Goal: Task Accomplishment & Management: Complete application form

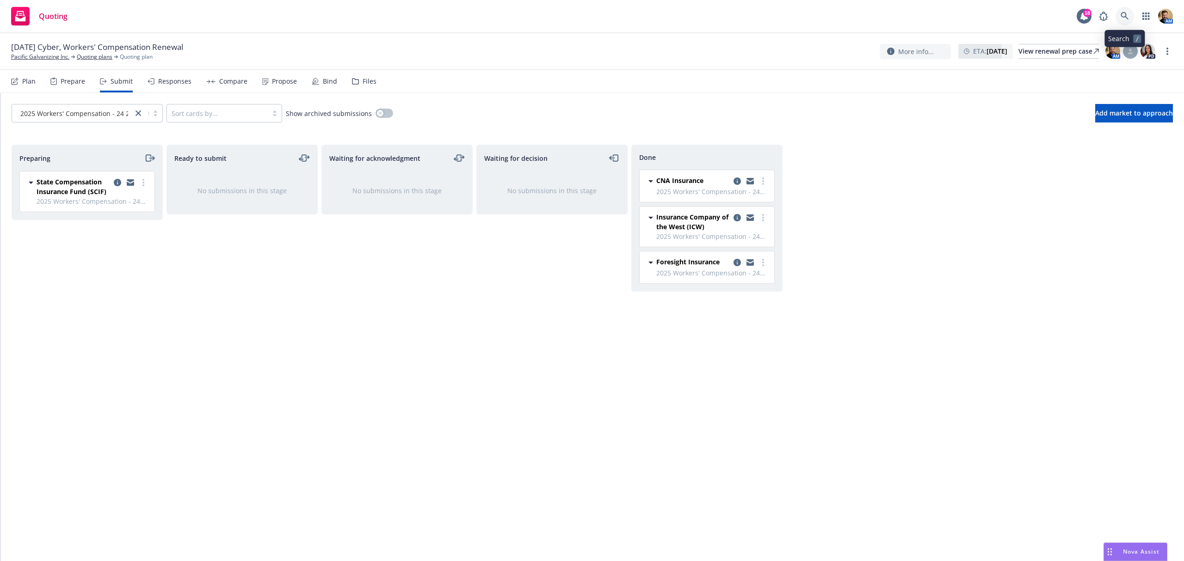
click at [1121, 14] on icon at bounding box center [1125, 16] width 8 height 8
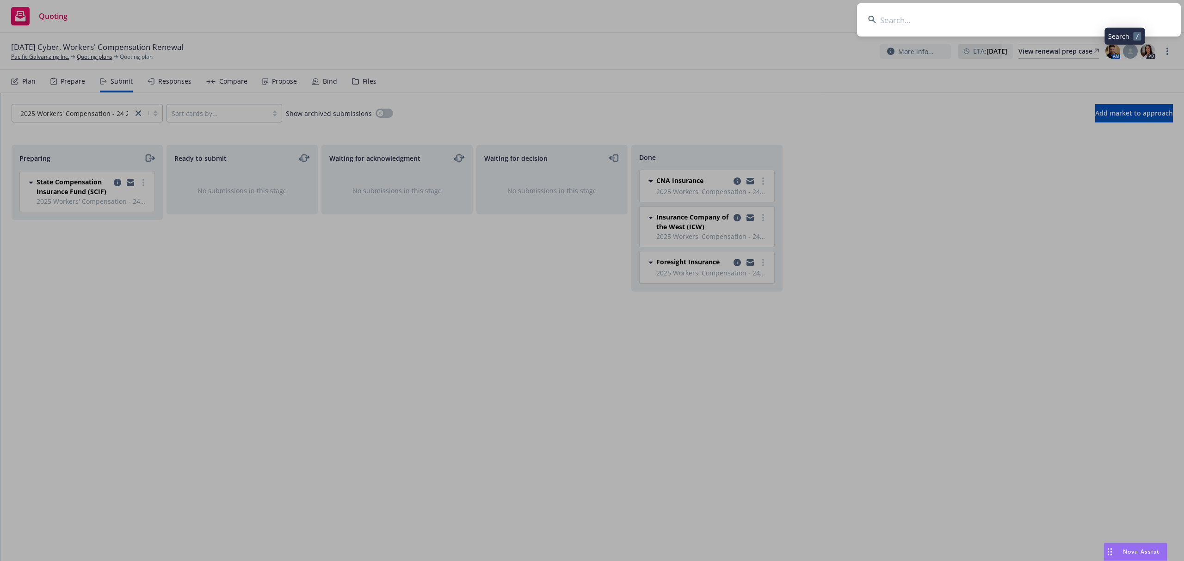
click at [1106, 19] on input at bounding box center [1019, 19] width 324 height 33
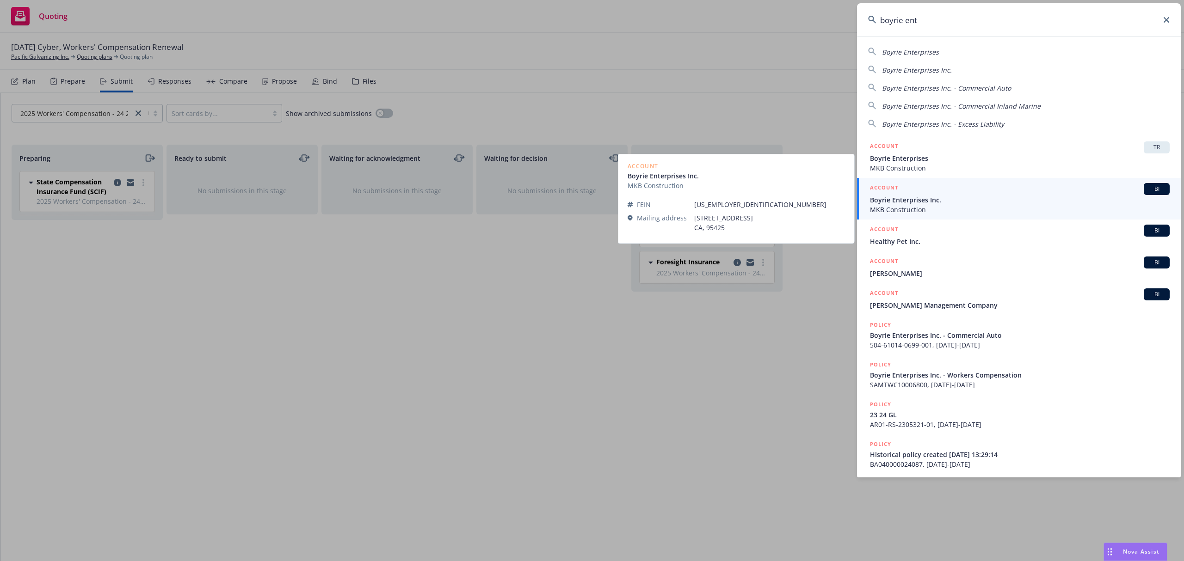
type input "boyrie ent"
click at [879, 199] on span "Boyrie Enterprises Inc." at bounding box center [1020, 200] width 300 height 10
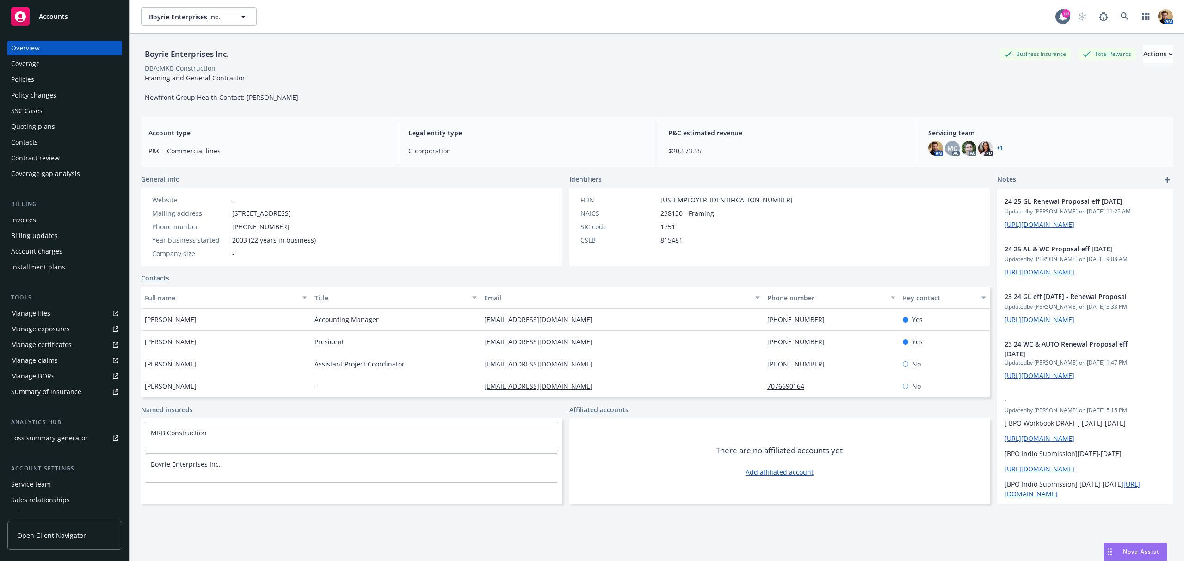
click at [51, 129] on div "Quoting plans" at bounding box center [33, 126] width 44 height 15
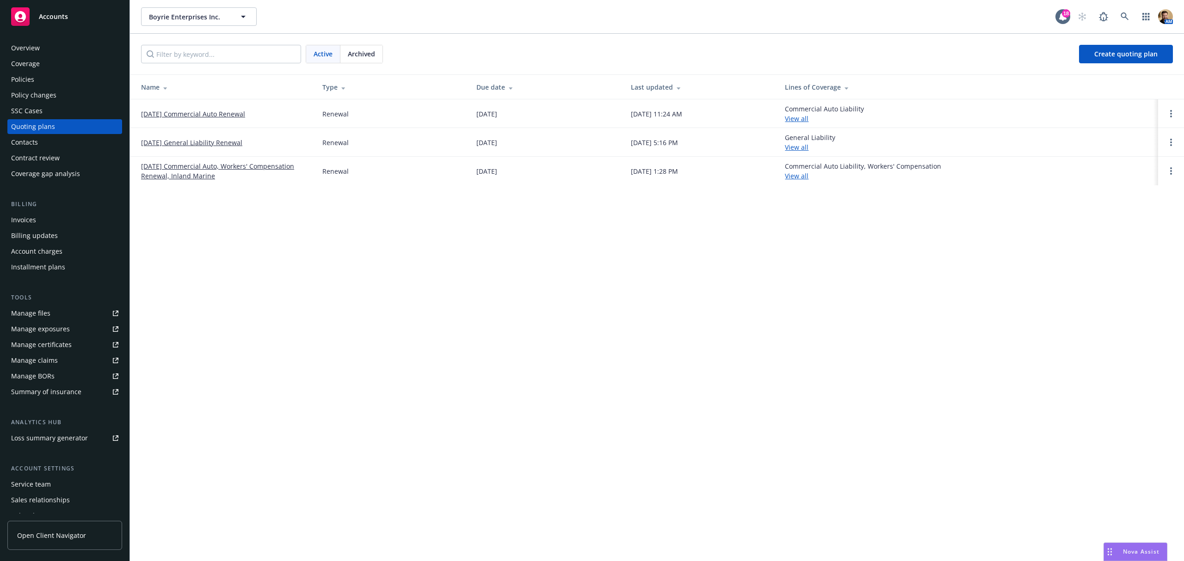
click at [191, 142] on link "[DATE] General Liability Renewal" at bounding box center [191, 143] width 101 height 10
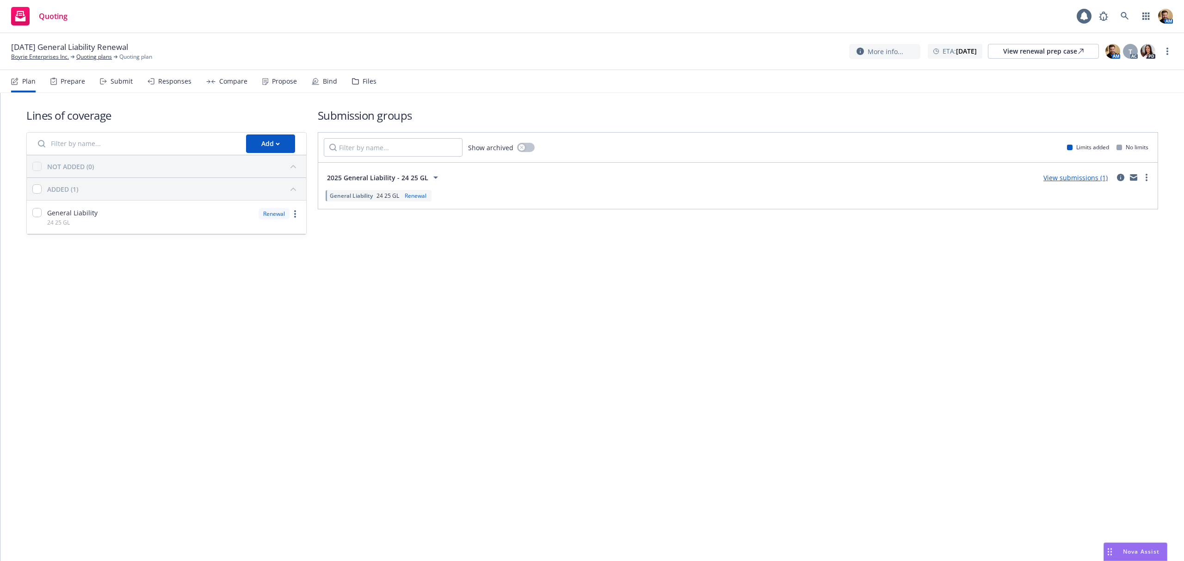
click at [111, 79] on div "Submit" at bounding box center [122, 81] width 22 height 7
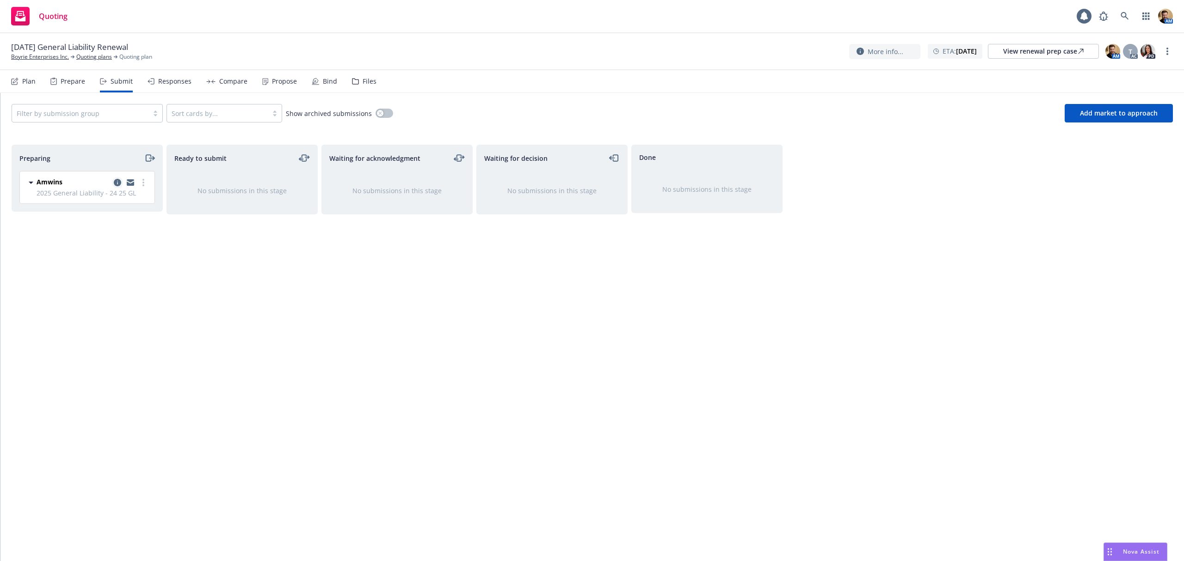
click at [116, 179] on icon "copy logging email" at bounding box center [117, 182] width 7 height 7
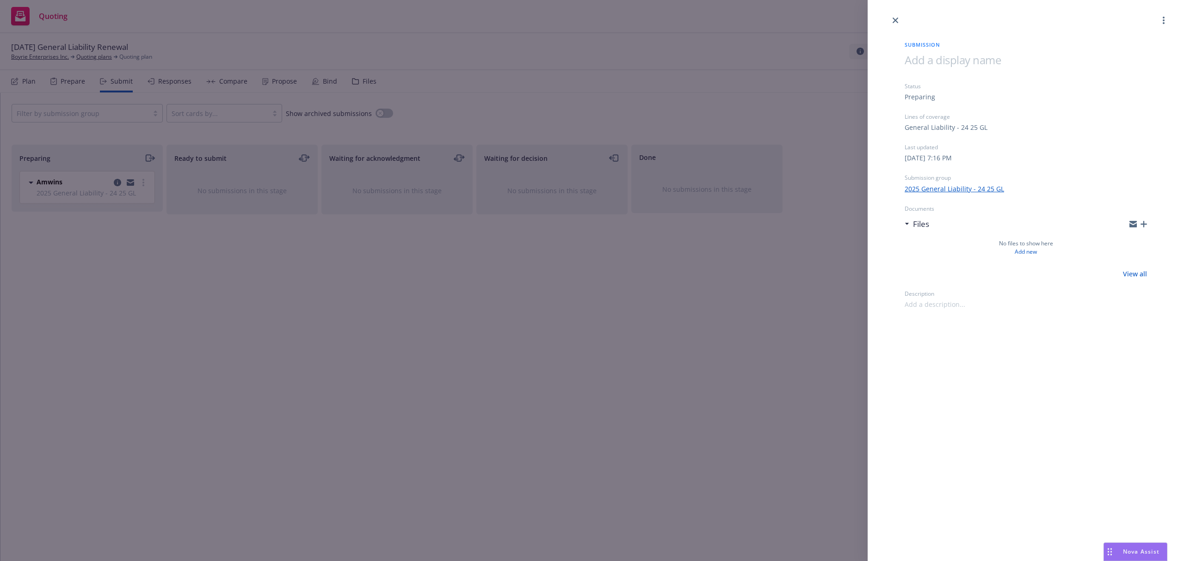
click at [561, 394] on div "Submission Status Preparing Lines of coverage General Liability - 24 25 GL Last…" at bounding box center [592, 280] width 1184 height 561
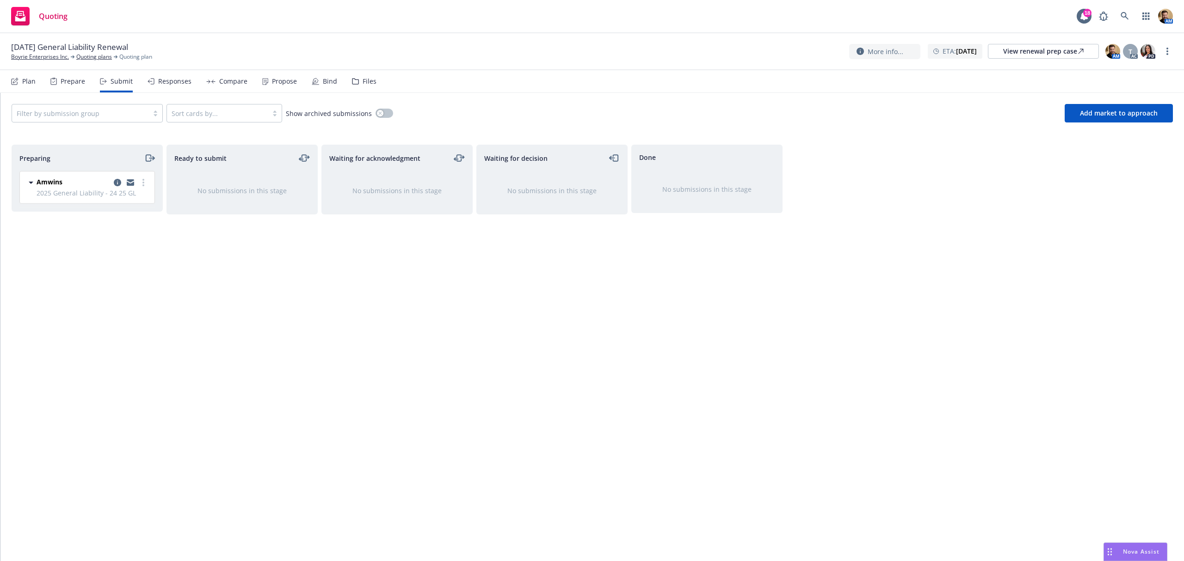
click at [363, 86] on div "Files" at bounding box center [364, 81] width 25 height 22
